Goal: Task Accomplishment & Management: Manage account settings

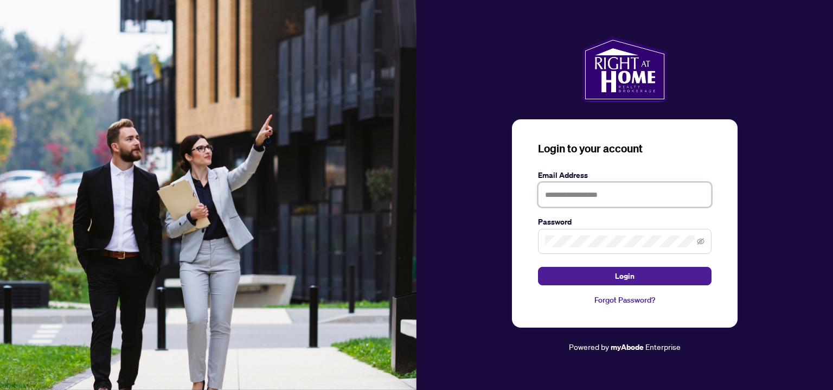
click at [611, 196] on input "text" at bounding box center [624, 194] width 173 height 25
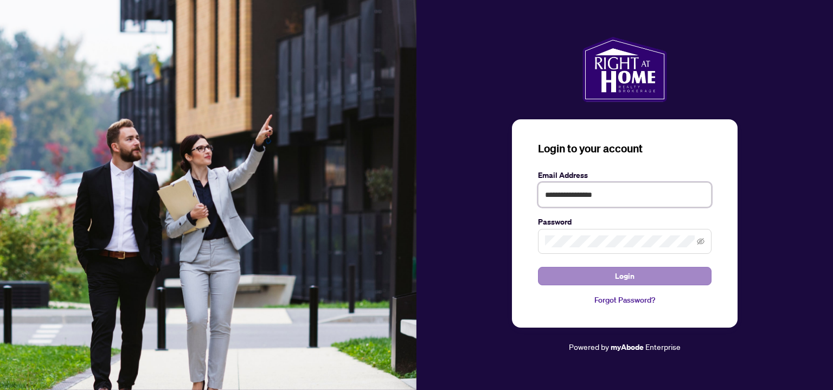
type input "**********"
click at [593, 270] on button "Login" at bounding box center [624, 276] width 173 height 18
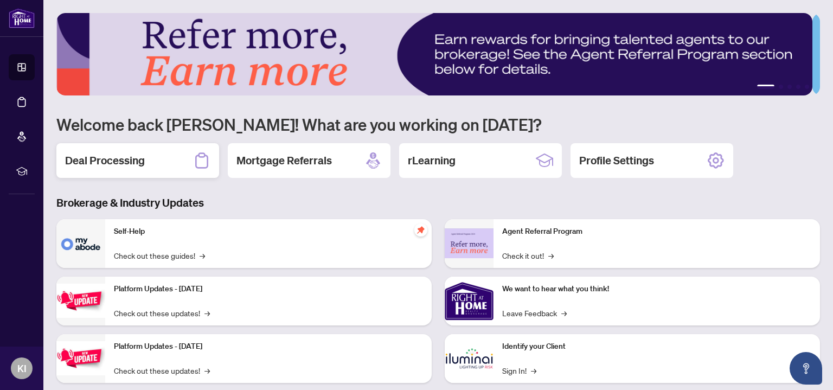
drag, startPoint x: 165, startPoint y: 152, endPoint x: 177, endPoint y: 149, distance: 12.5
click at [166, 152] on div "Deal Processing" at bounding box center [137, 160] width 163 height 35
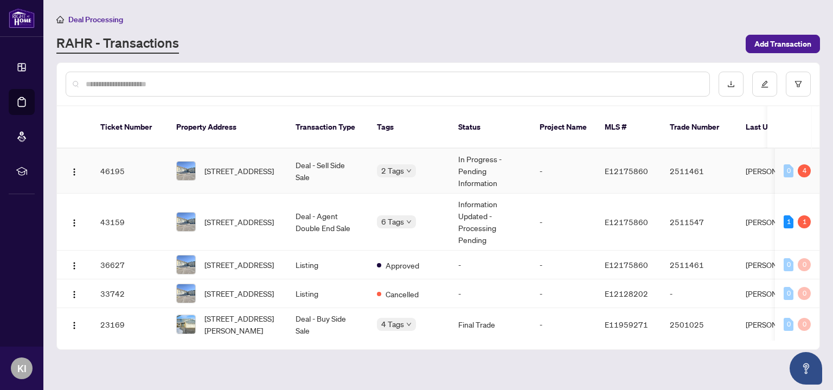
click at [304, 152] on td "Deal - Sell Side Sale" at bounding box center [327, 171] width 81 height 45
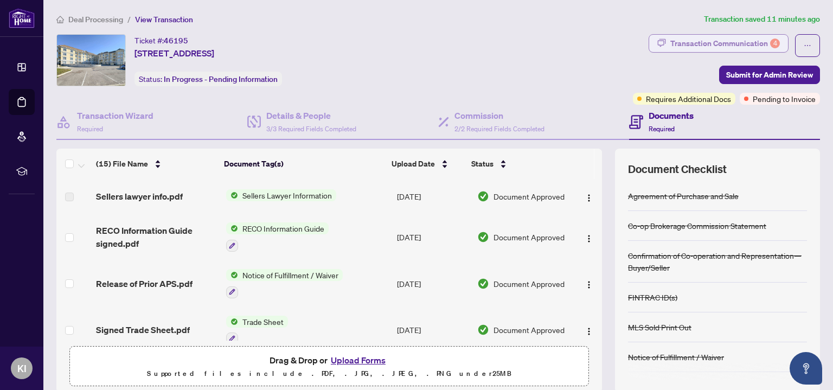
click at [710, 46] on div "Transaction Communication 4" at bounding box center [725, 43] width 110 height 17
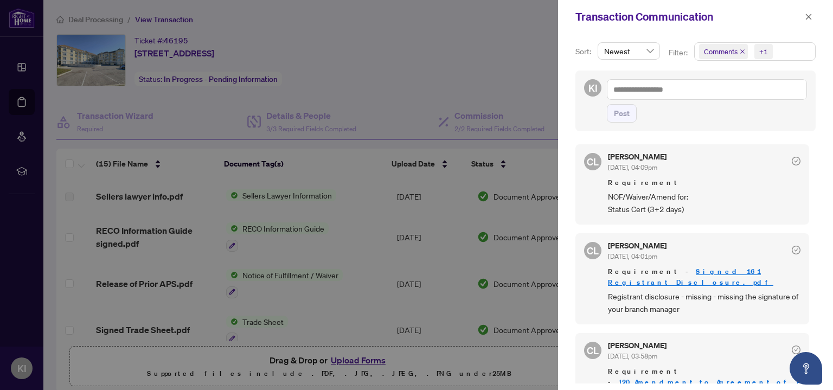
click at [461, 38] on div at bounding box center [416, 195] width 833 height 390
click at [414, 40] on div at bounding box center [416, 195] width 833 height 390
drag, startPoint x: 805, startPoint y: 16, endPoint x: 787, endPoint y: 18, distance: 18.6
click at [806, 16] on icon "close" at bounding box center [809, 17] width 8 height 8
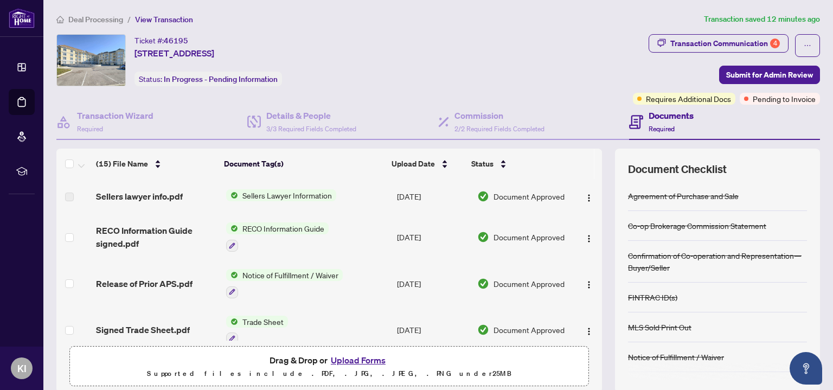
click at [166, 200] on span "Sellers lawyer info.pdf" at bounding box center [139, 196] width 87 height 13
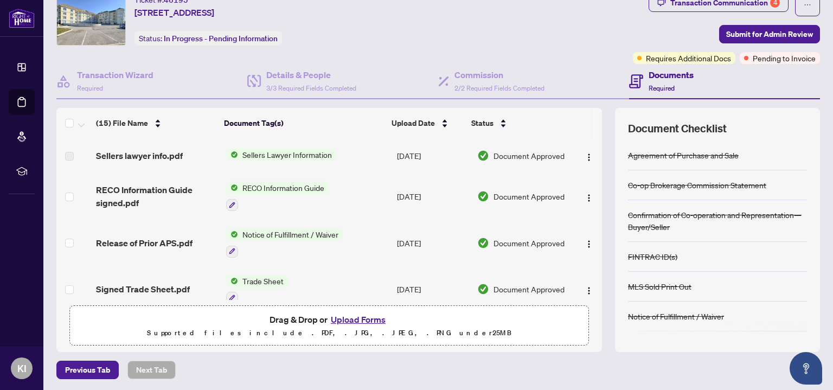
scroll to position [22, 0]
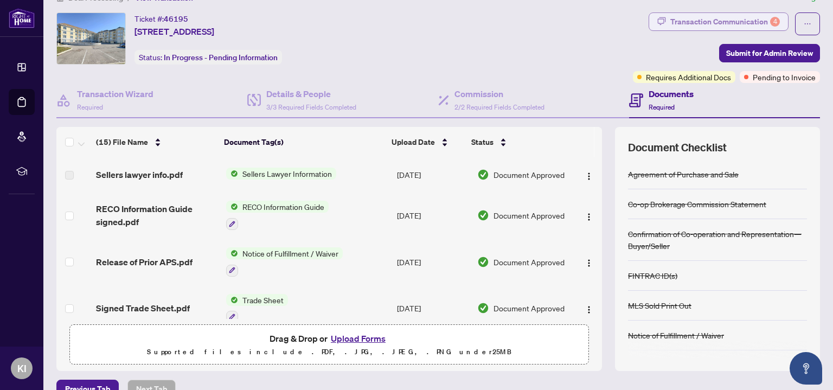
click at [681, 18] on div "Transaction Communication 4" at bounding box center [725, 21] width 110 height 17
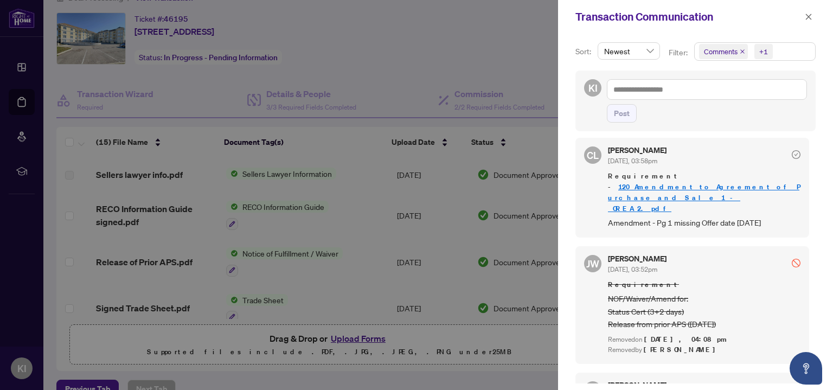
scroll to position [229, 0]
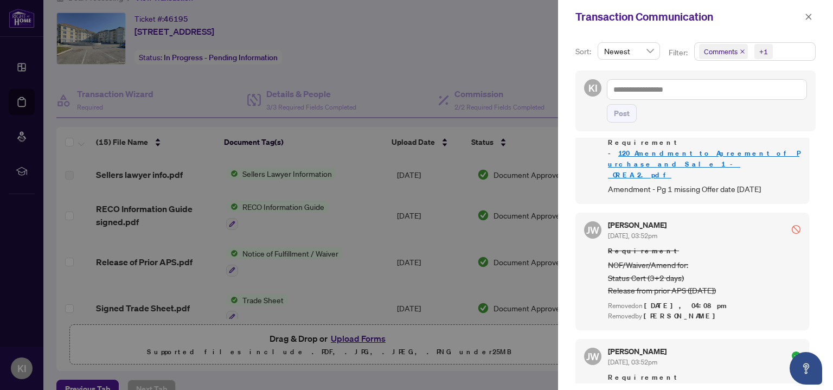
click at [513, 48] on div at bounding box center [416, 195] width 833 height 390
click at [516, 70] on div at bounding box center [416, 195] width 833 height 390
drag, startPoint x: 806, startPoint y: 18, endPoint x: 784, endPoint y: 27, distance: 23.4
click at [806, 18] on icon "close" at bounding box center [809, 17] width 8 height 8
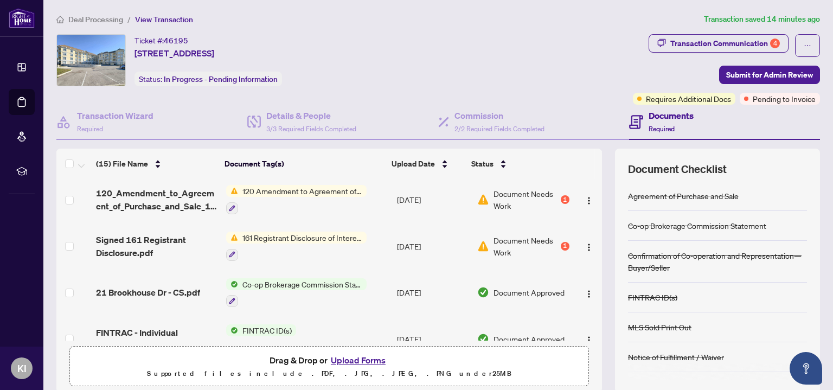
scroll to position [0, 0]
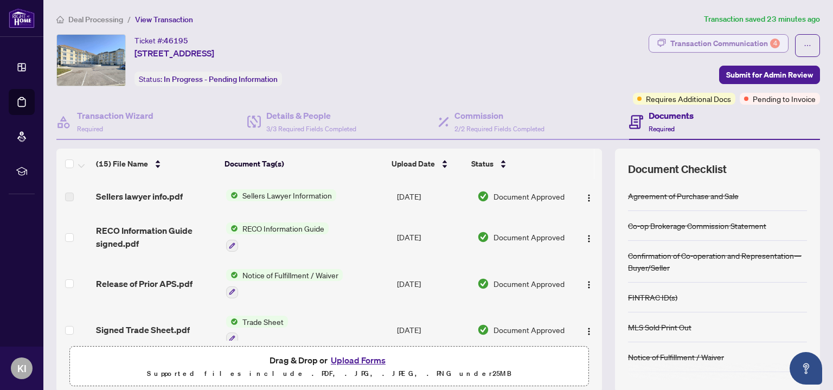
click at [687, 44] on div "Transaction Communication 4" at bounding box center [725, 43] width 110 height 17
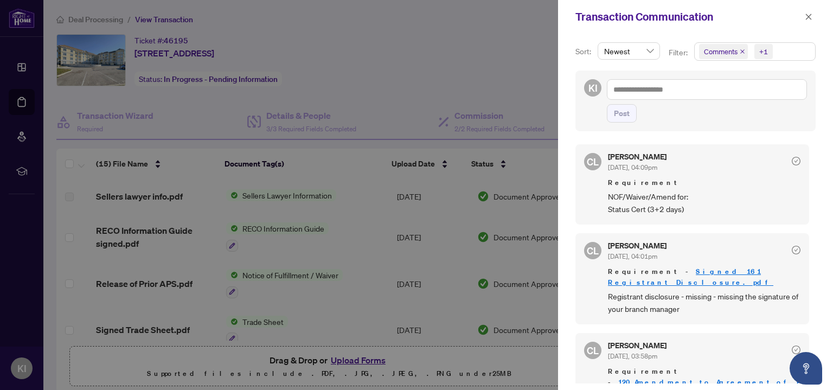
click at [527, 96] on div at bounding box center [416, 195] width 833 height 390
click at [808, 20] on icon "close" at bounding box center [809, 17] width 8 height 8
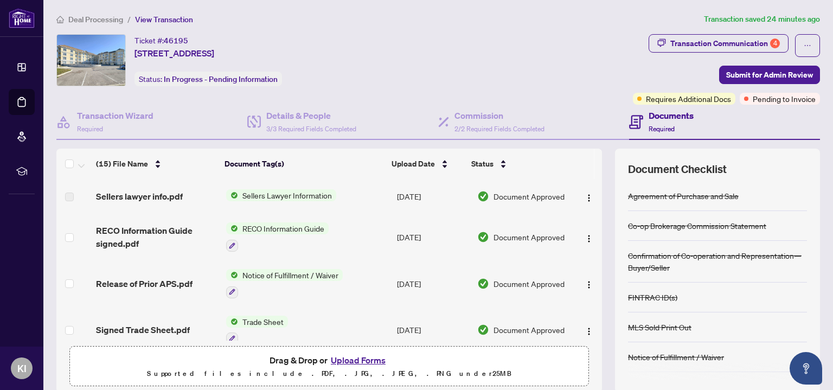
click at [362, 357] on button "Upload Forms" at bounding box center [357, 360] width 61 height 14
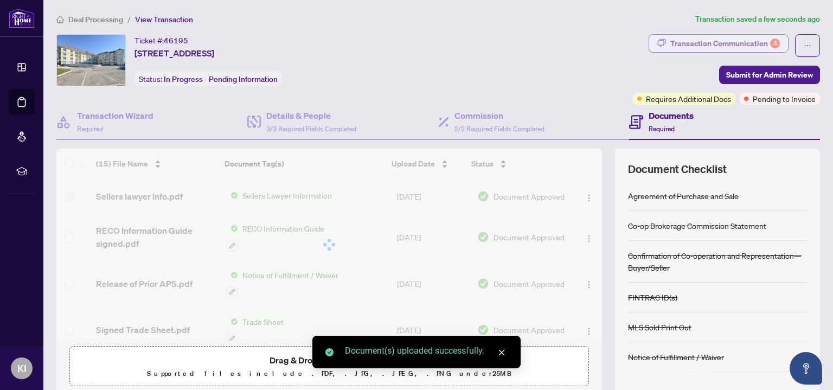
click at [716, 41] on div "Transaction Communication 4" at bounding box center [725, 43] width 110 height 17
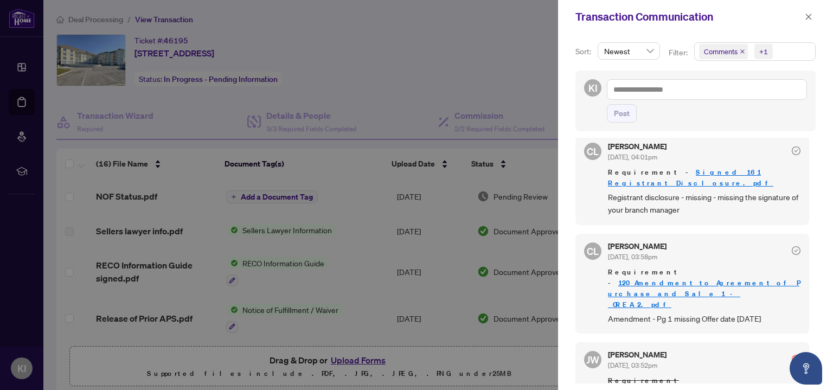
scroll to position [114, 0]
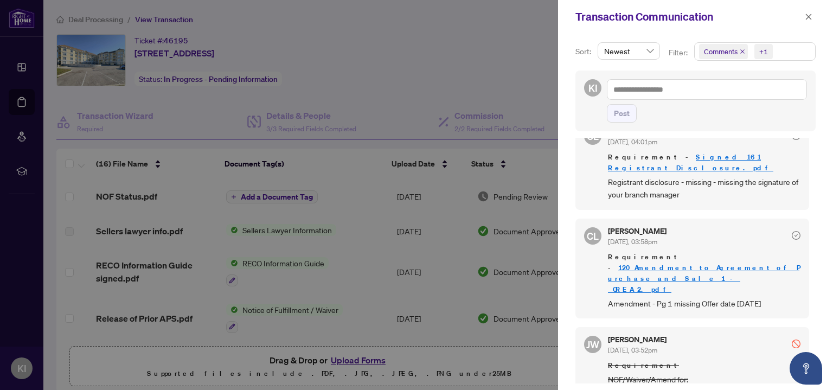
click at [513, 73] on div at bounding box center [416, 195] width 833 height 390
click at [806, 20] on icon "close" at bounding box center [809, 17] width 8 height 8
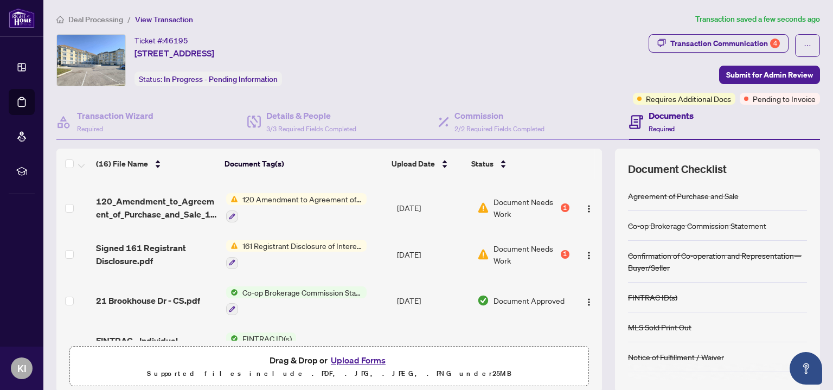
scroll to position [179, 0]
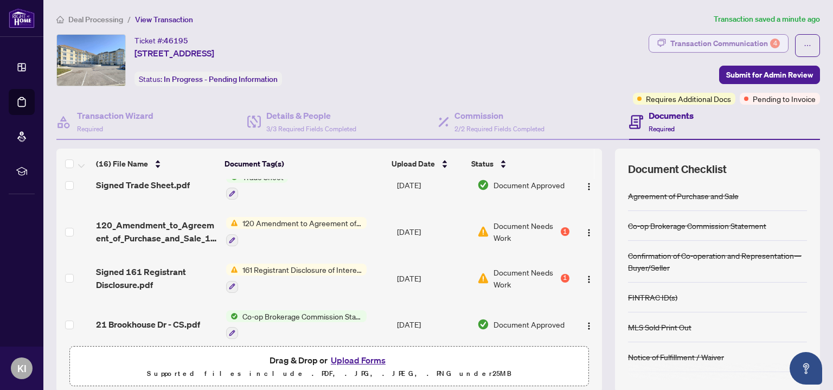
click at [710, 49] on div "Transaction Communication 4" at bounding box center [725, 43] width 110 height 17
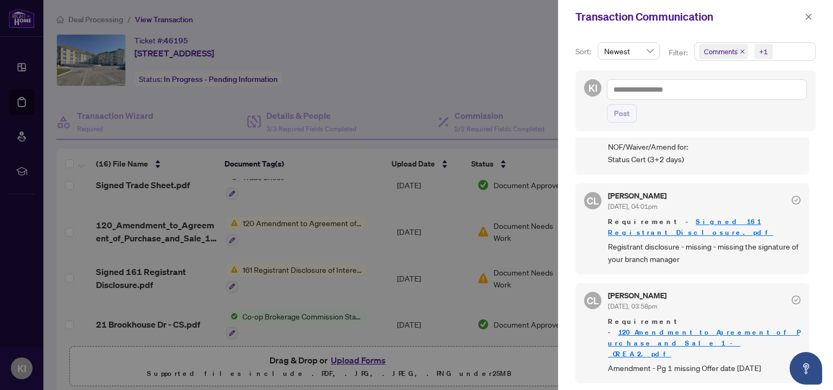
scroll to position [114, 0]
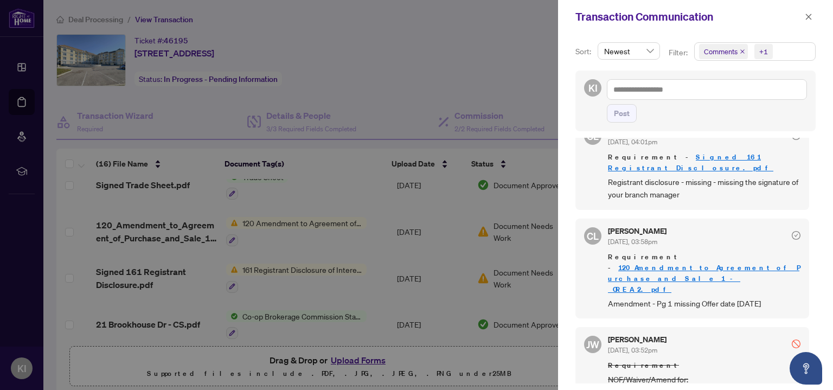
click at [545, 17] on div at bounding box center [416, 195] width 833 height 390
drag, startPoint x: 806, startPoint y: 14, endPoint x: 773, endPoint y: 38, distance: 40.8
click at [805, 15] on icon "close" at bounding box center [809, 17] width 8 height 8
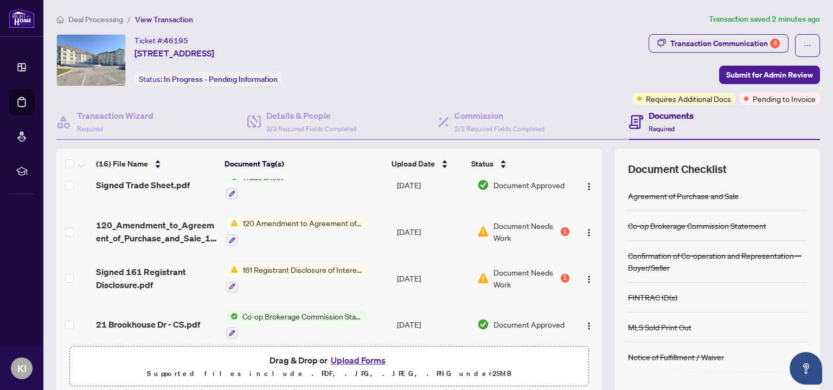
click at [350, 360] on button "Upload Forms" at bounding box center [357, 360] width 61 height 14
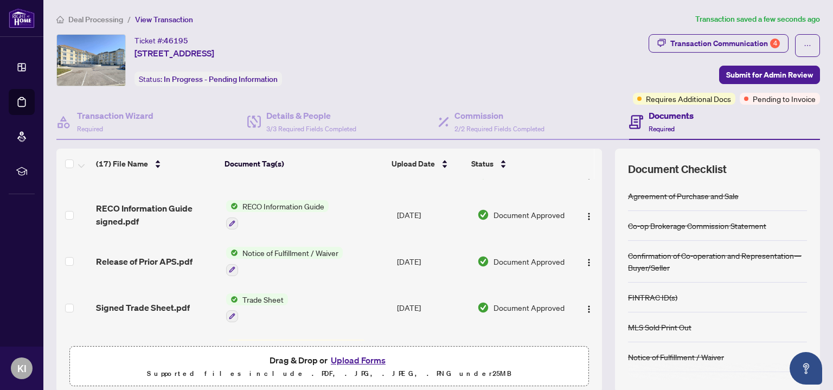
scroll to position [0, 0]
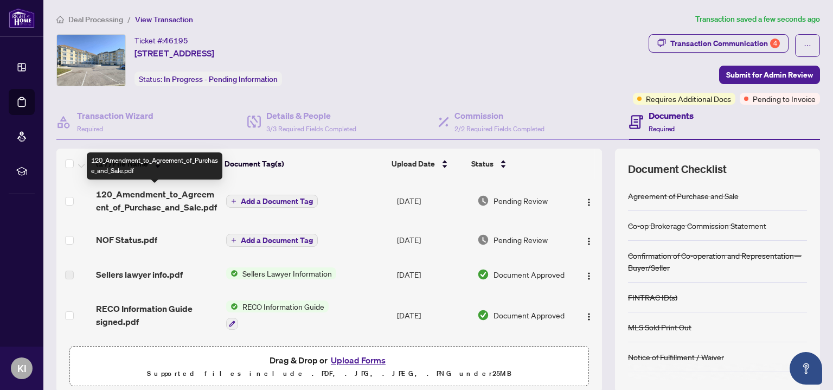
click at [144, 205] on span "120_Amendment_to_Agreement_of_Purchase_and_Sale.pdf" at bounding box center [156, 201] width 121 height 26
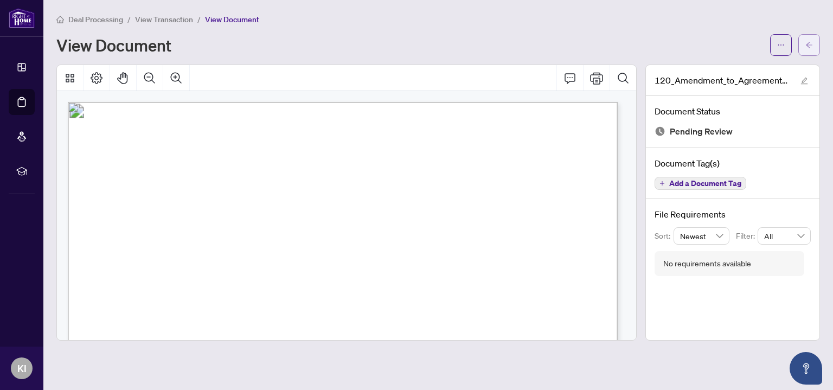
click at [811, 43] on icon "arrow-left" at bounding box center [809, 45] width 8 height 8
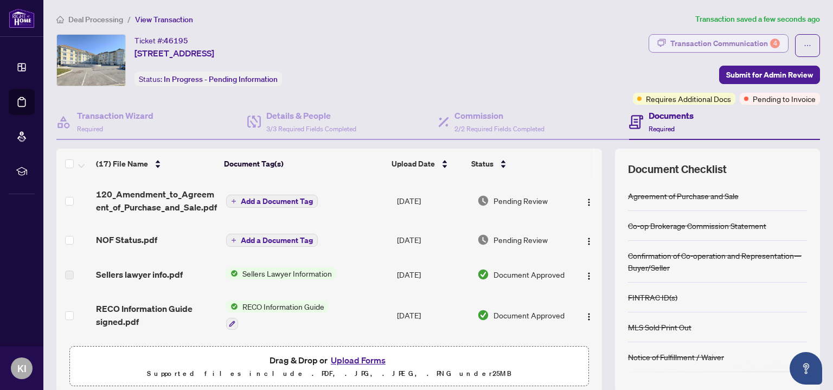
click at [714, 43] on div "Transaction Communication 4" at bounding box center [725, 43] width 110 height 17
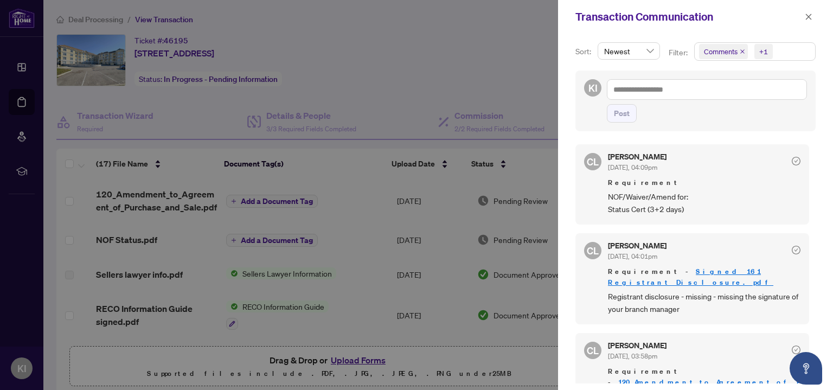
click at [433, 32] on div at bounding box center [416, 195] width 833 height 390
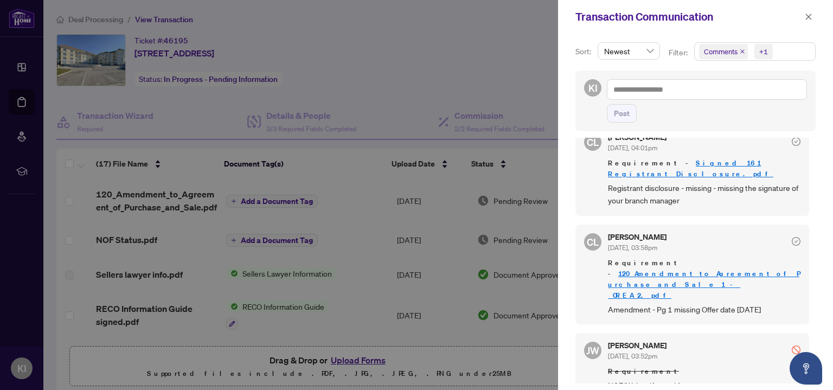
scroll to position [57, 0]
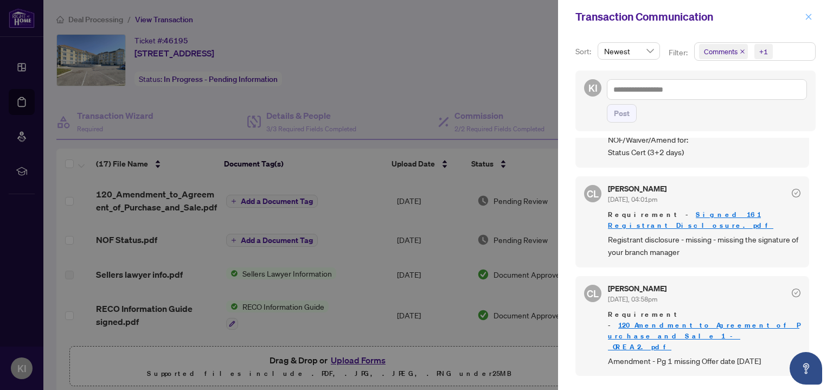
drag, startPoint x: 806, startPoint y: 13, endPoint x: 665, endPoint y: 53, distance: 147.1
click at [805, 13] on button "button" at bounding box center [808, 16] width 14 height 13
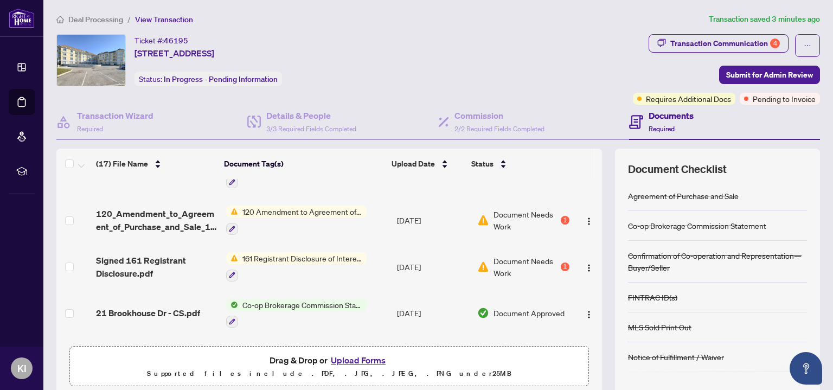
scroll to position [239, 0]
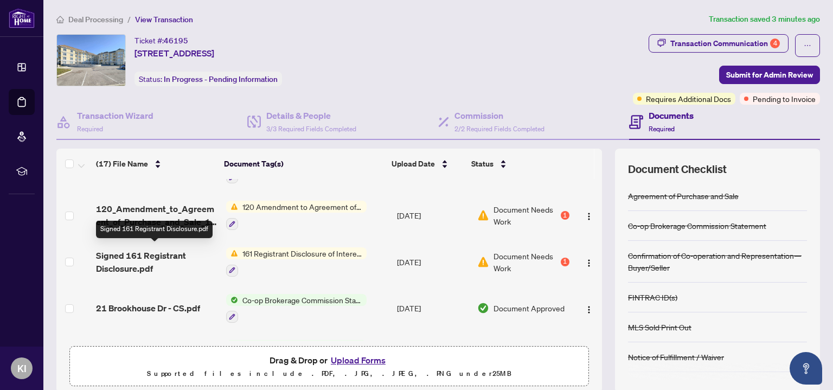
click at [165, 254] on span "Signed 161 Registrant Disclosure.pdf" at bounding box center [156, 262] width 121 height 26
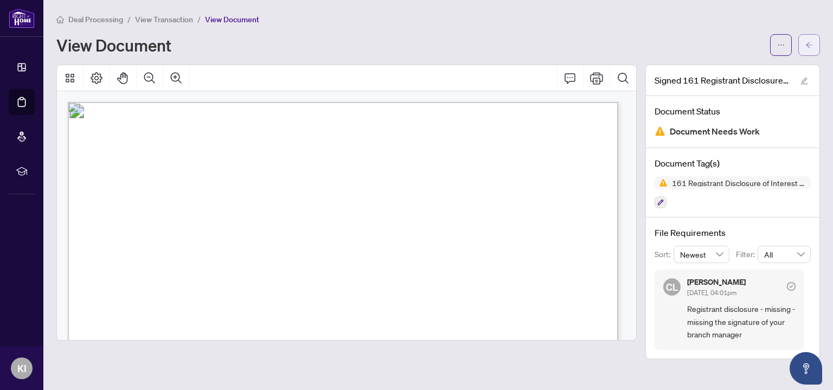
click at [812, 48] on icon "arrow-left" at bounding box center [809, 45] width 8 height 8
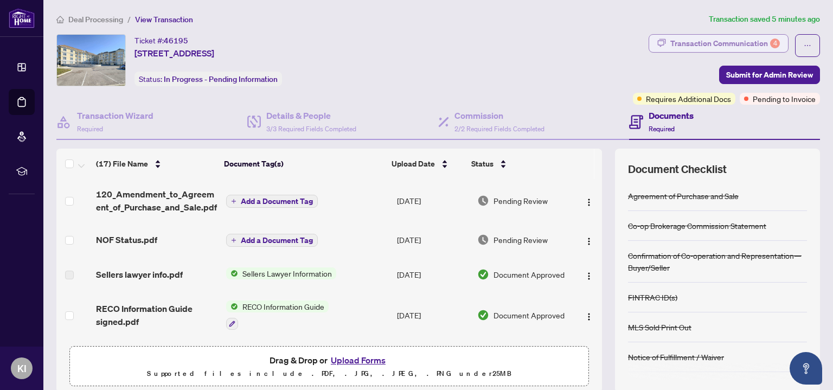
click at [702, 42] on div "Transaction Communication 4" at bounding box center [725, 43] width 110 height 17
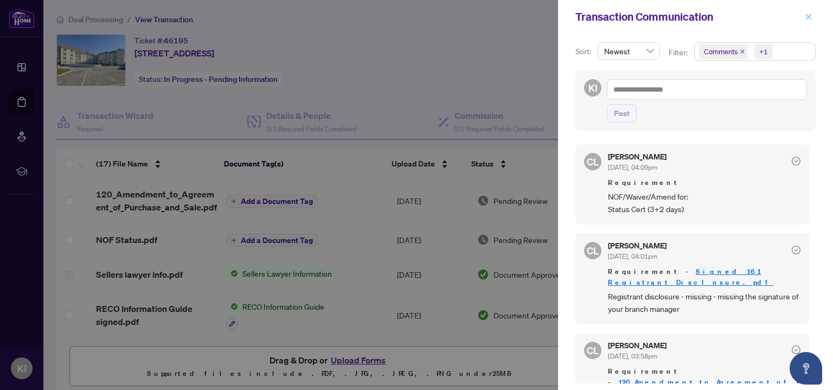
click at [810, 17] on icon "close" at bounding box center [809, 17] width 8 height 8
